Goal: Task Accomplishment & Management: Manage account settings

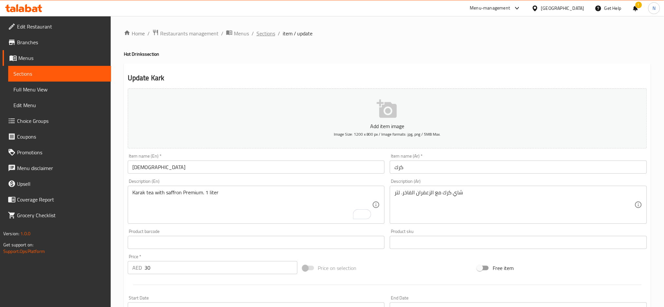
click at [267, 33] on span "Sections" at bounding box center [265, 33] width 19 height 8
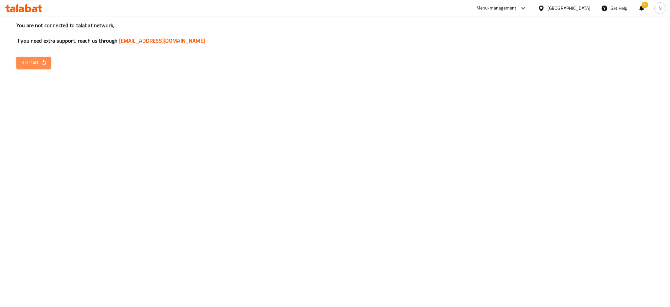
click at [34, 60] on span "Reload" at bounding box center [34, 63] width 24 height 8
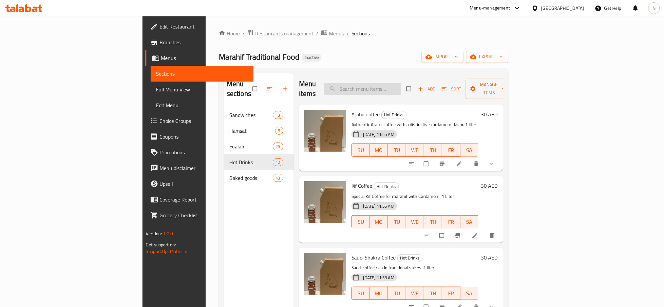
click at [401, 84] on input "search" at bounding box center [362, 88] width 77 height 11
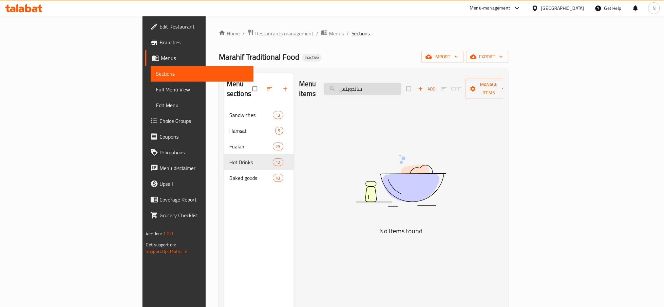
click at [401, 83] on input "ساندويتس" at bounding box center [362, 88] width 77 height 11
paste input ""ساندويش بيض وجبن وجبس وداقوس وبرات"
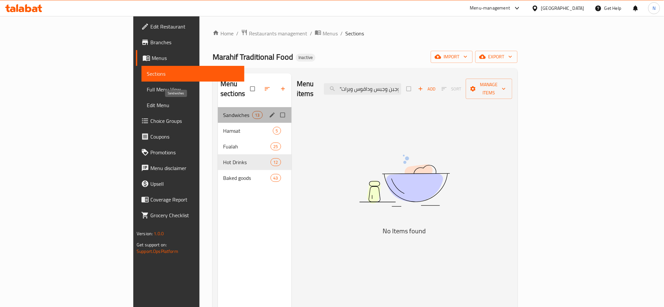
click at [223, 111] on span "Sandwiches" at bounding box center [237, 115] width 29 height 8
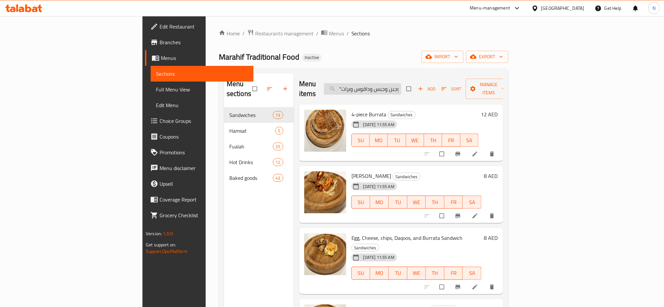
click at [401, 85] on input ""ساندويش بيض وجبن وجبس وداقوس وبرات" at bounding box center [362, 88] width 77 height 11
paste input "Egg, Cheese, chips, Daqoos, and Burrata Sandwich"
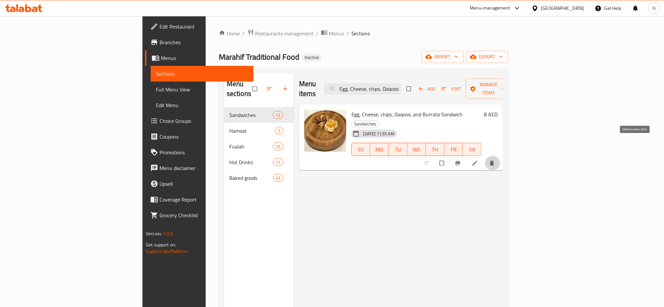
click at [495, 160] on icon "delete" at bounding box center [491, 163] width 7 height 7
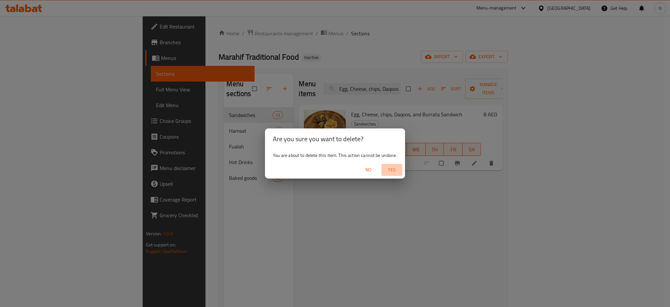
click at [394, 170] on span "Yes" at bounding box center [392, 170] width 16 height 8
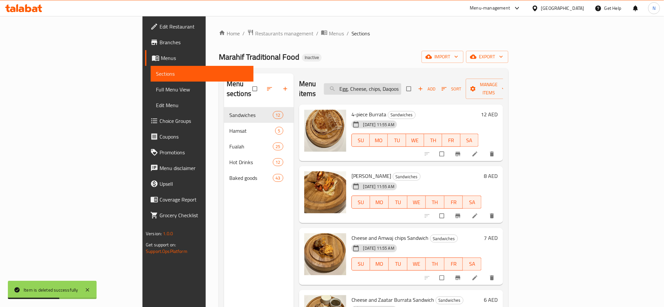
click at [401, 83] on input "Egg, Cheese, chips, Daqoos, and Burrata Sandwich" at bounding box center [362, 88] width 77 height 11
paste input "Cheese, Egg, and Cheese Parath"
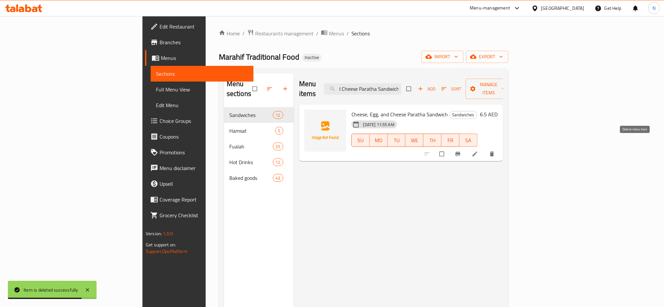
type input "Cheese, Egg, and Cheese Paratha Sandwich"
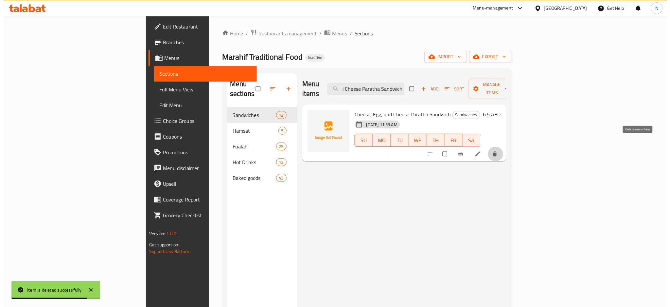
scroll to position [0, 0]
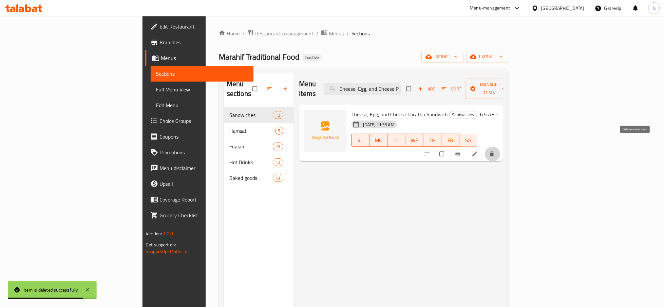
click at [500, 147] on button "delete" at bounding box center [492, 154] width 16 height 14
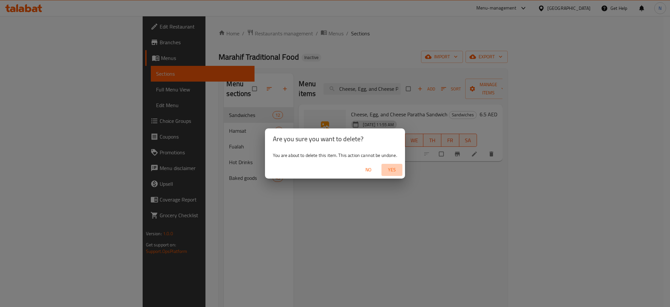
click at [397, 167] on span "Yes" at bounding box center [392, 170] width 16 height 8
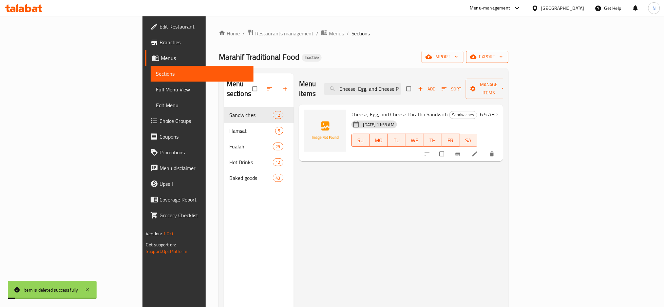
click at [503, 57] on span "export" at bounding box center [487, 57] width 32 height 8
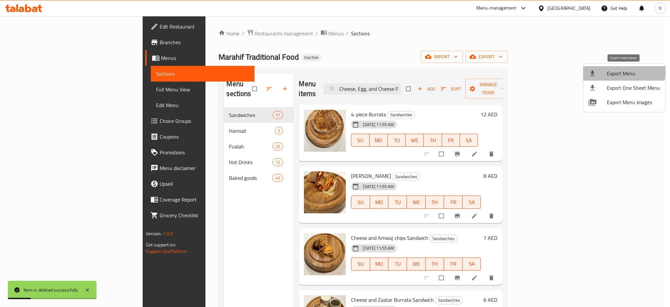
click at [612, 70] on span "Export Menu" at bounding box center [633, 73] width 53 height 8
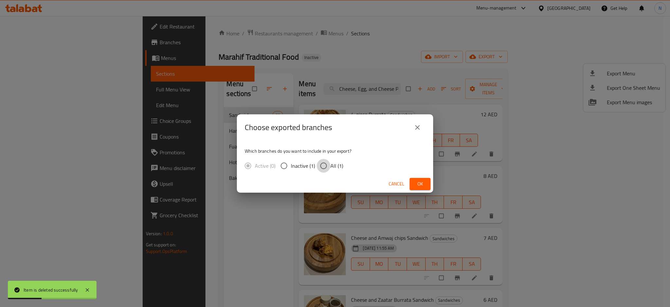
click at [328, 166] on input "All (1)" at bounding box center [324, 166] width 14 height 14
radio input "true"
click at [419, 183] on span "Ok" at bounding box center [420, 184] width 10 height 8
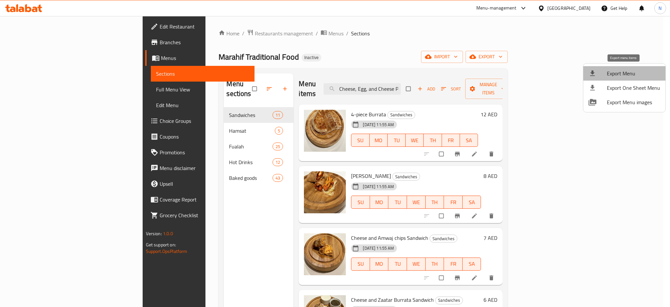
click at [631, 73] on span "Export Menu" at bounding box center [633, 73] width 53 height 8
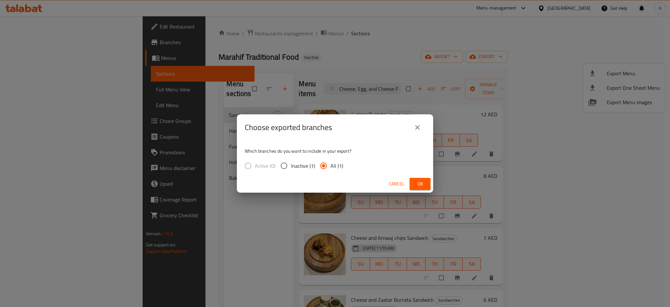
click at [423, 151] on p "Which branches do you want to include in your export?" at bounding box center [335, 151] width 181 height 7
click at [420, 128] on icon "close" at bounding box center [418, 127] width 8 height 8
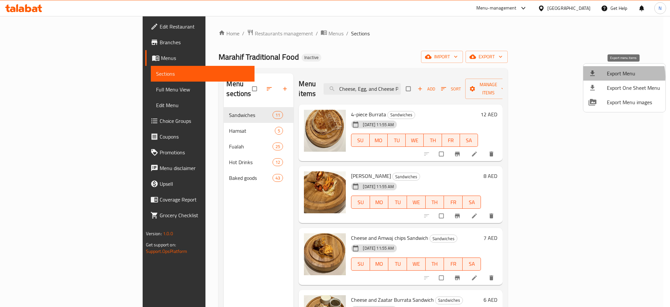
click at [613, 77] on span "Export Menu" at bounding box center [633, 73] width 53 height 8
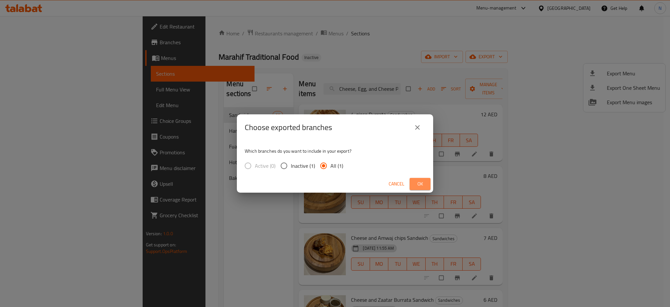
click at [427, 187] on button "Ok" at bounding box center [420, 184] width 21 height 12
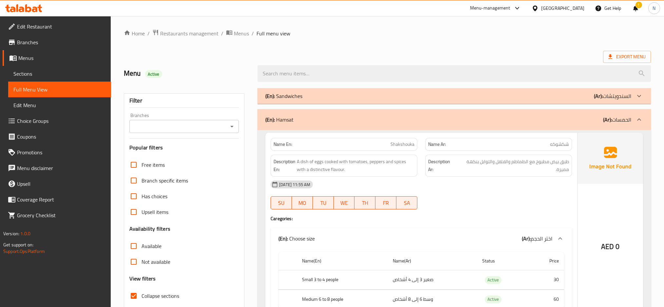
scroll to position [1607, 0]
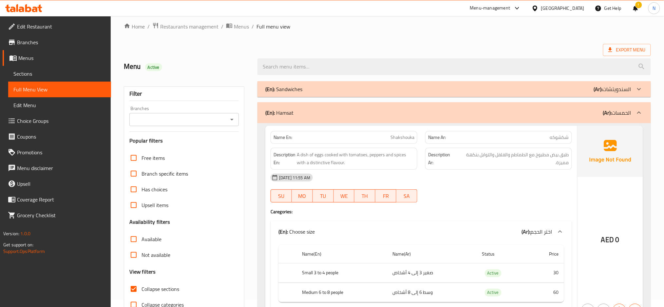
scroll to position [0, 0]
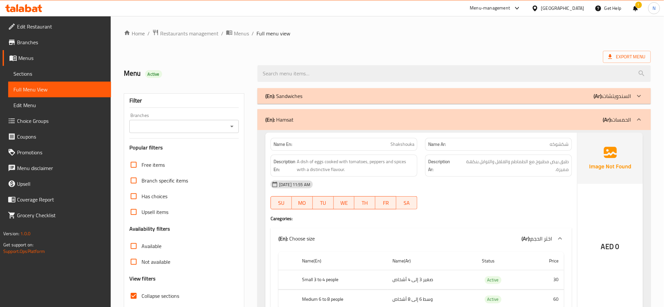
click at [159, 293] on span "Collapse sections" at bounding box center [160, 296] width 38 height 8
click at [141, 293] on input "Collapse sections" at bounding box center [134, 296] width 16 height 16
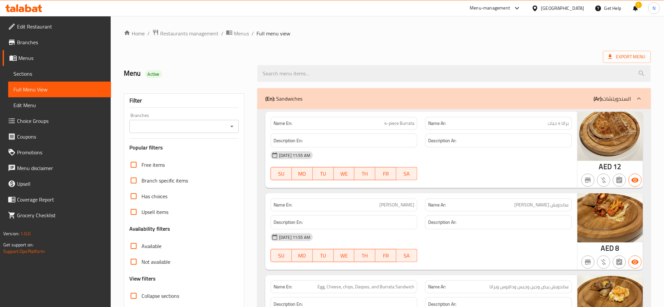
click at [159, 293] on span "Collapse sections" at bounding box center [160, 296] width 38 height 8
click at [141, 293] on input "Collapse sections" at bounding box center [134, 296] width 16 height 16
checkbox input "true"
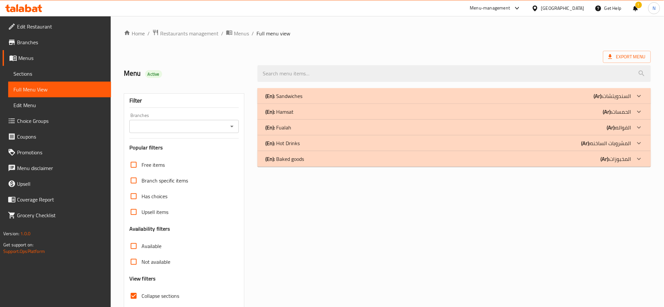
click at [315, 97] on div "(En): Sandwiches (Ar): السندويتشات" at bounding box center [448, 96] width 366 height 8
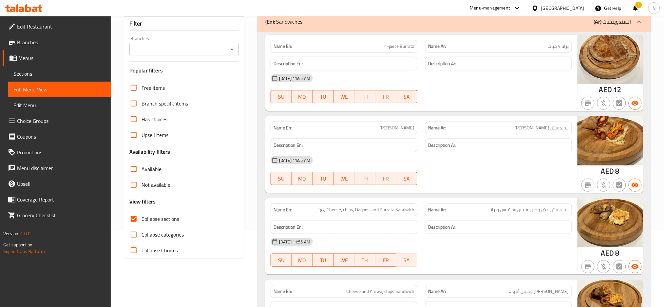
scroll to position [84, 0]
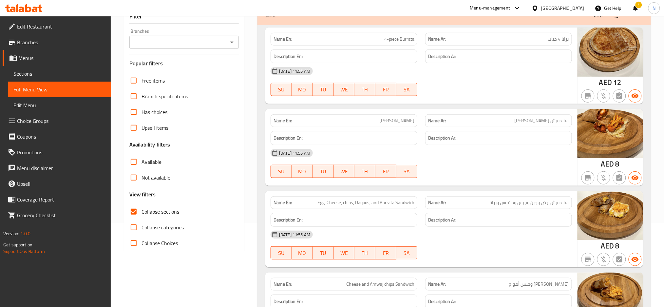
click at [390, 201] on span "Egg, Cheese, chips, Daqoos, and Burrata Sandwich" at bounding box center [365, 202] width 97 height 7
copy span "Egg, Cheese, chips, Daqoos, and Burrata Sandwich"
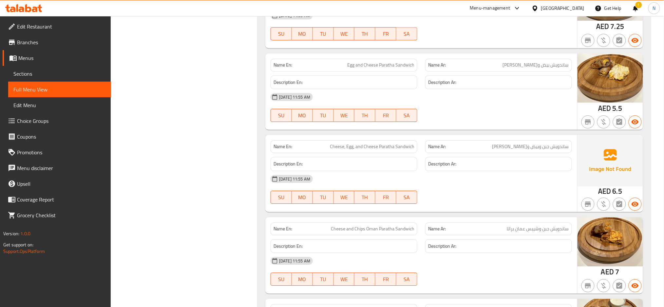
scroll to position [715, 0]
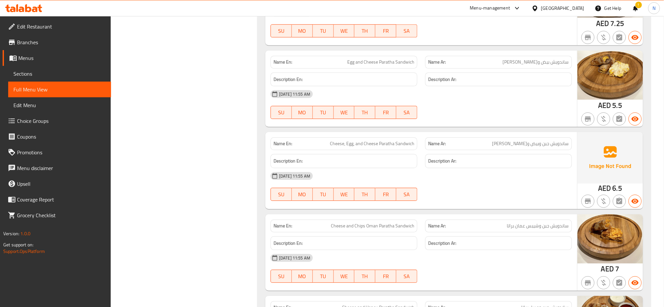
click at [401, 144] on span "Cheese, Egg, and Cheese Paratha Sandwich" at bounding box center [372, 143] width 84 height 7
copy span "Cheese, Egg, and Cheese Paratha Sandwich"
